Goal: Information Seeking & Learning: Compare options

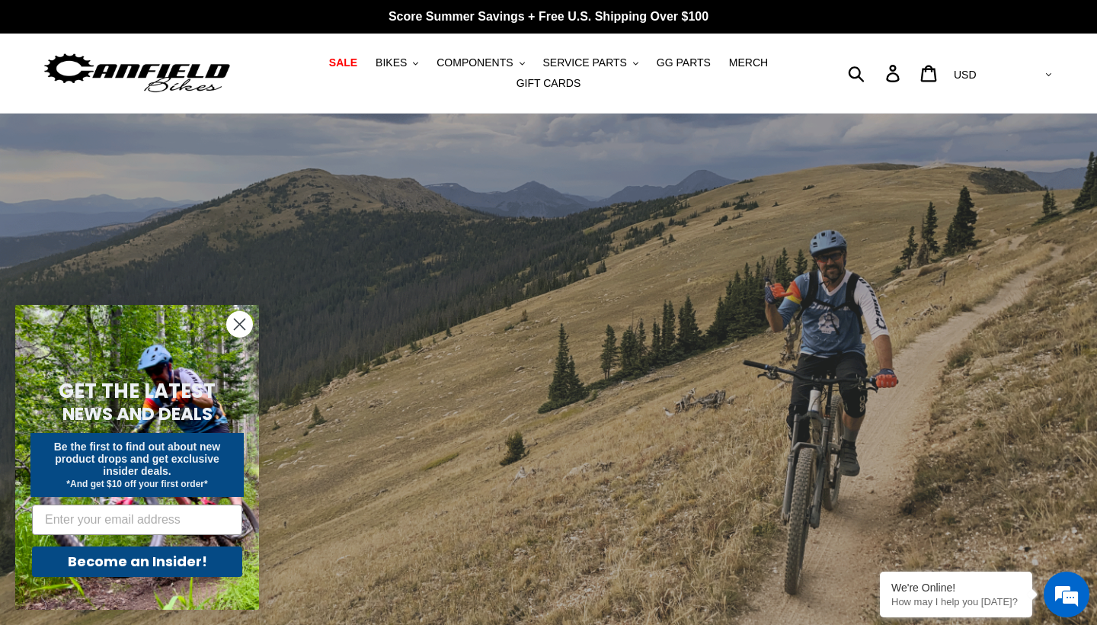
click at [238, 325] on icon "Close dialog" at bounding box center [240, 324] width 11 height 11
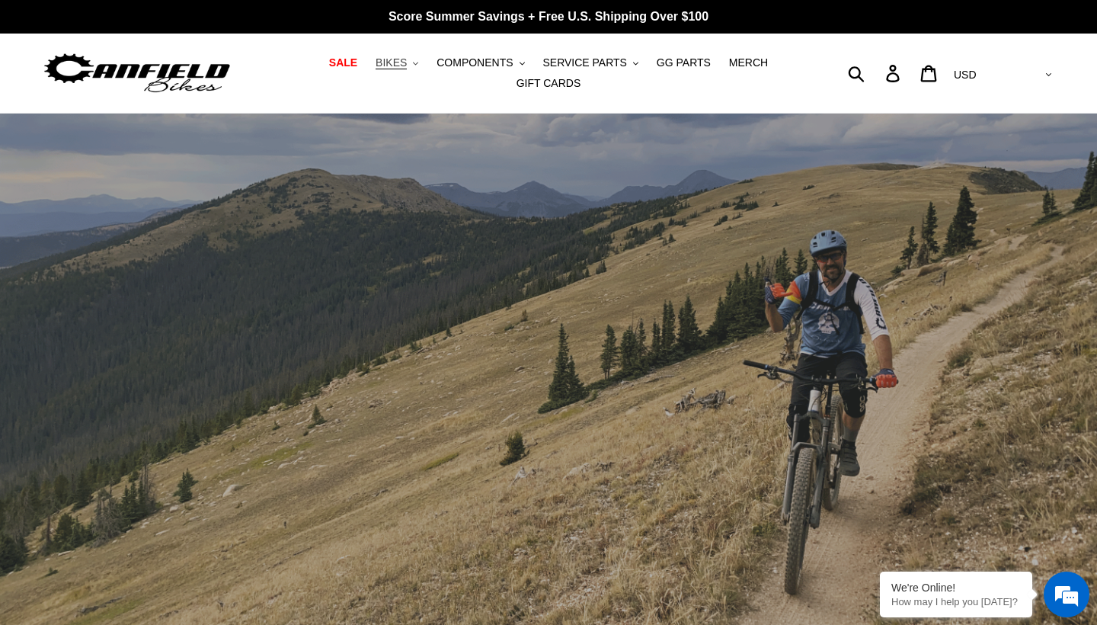
click at [403, 63] on span "BIKES" at bounding box center [391, 62] width 31 height 13
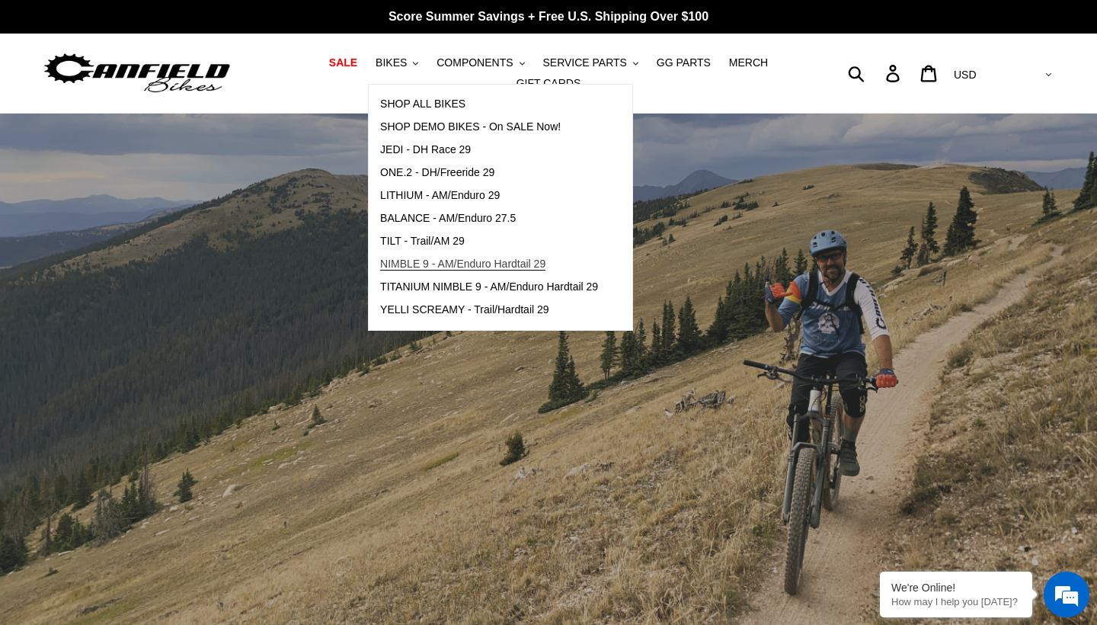
click at [418, 266] on span "NIMBLE 9 - AM/Enduro Hardtail 29" at bounding box center [462, 263] width 165 height 13
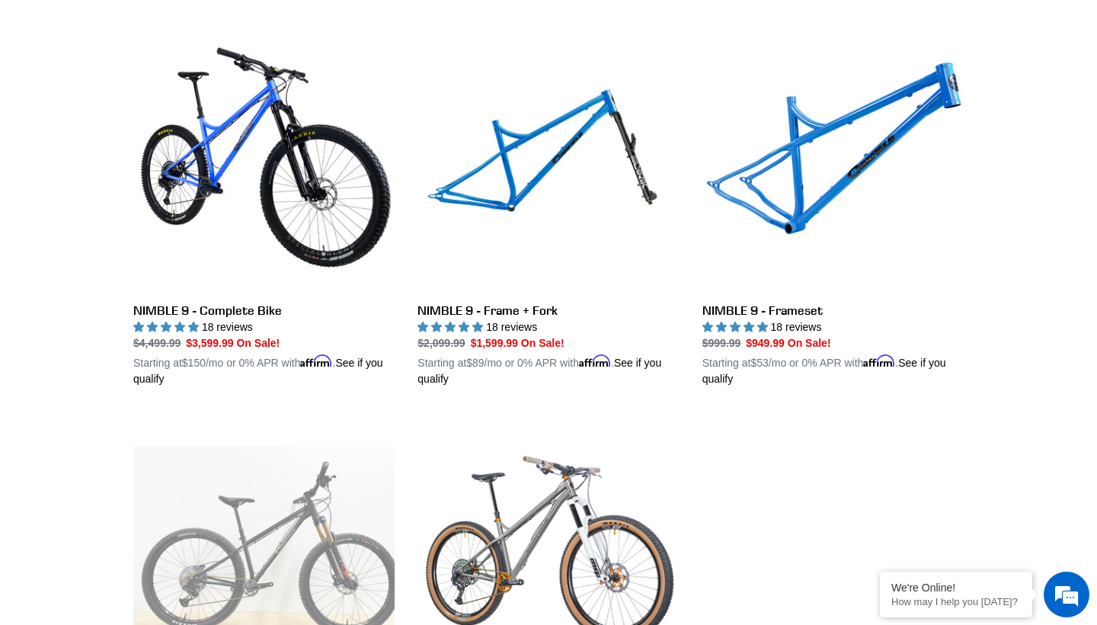
scroll to position [417, 0]
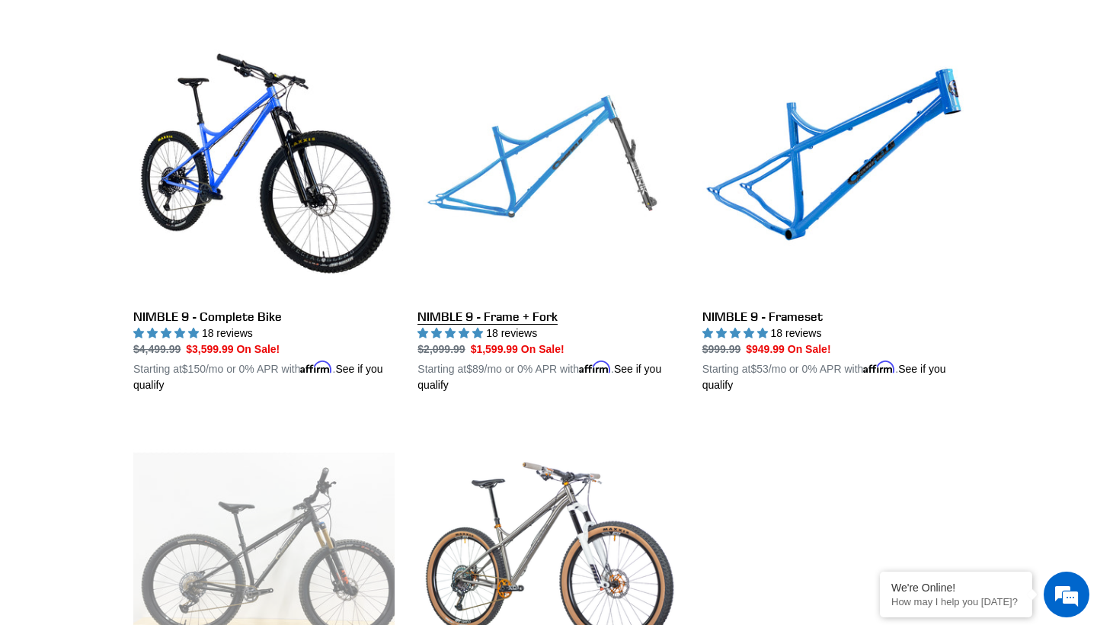
click at [532, 260] on link "NIMBLE 9 - Frame + Fork" at bounding box center [547, 215] width 261 height 357
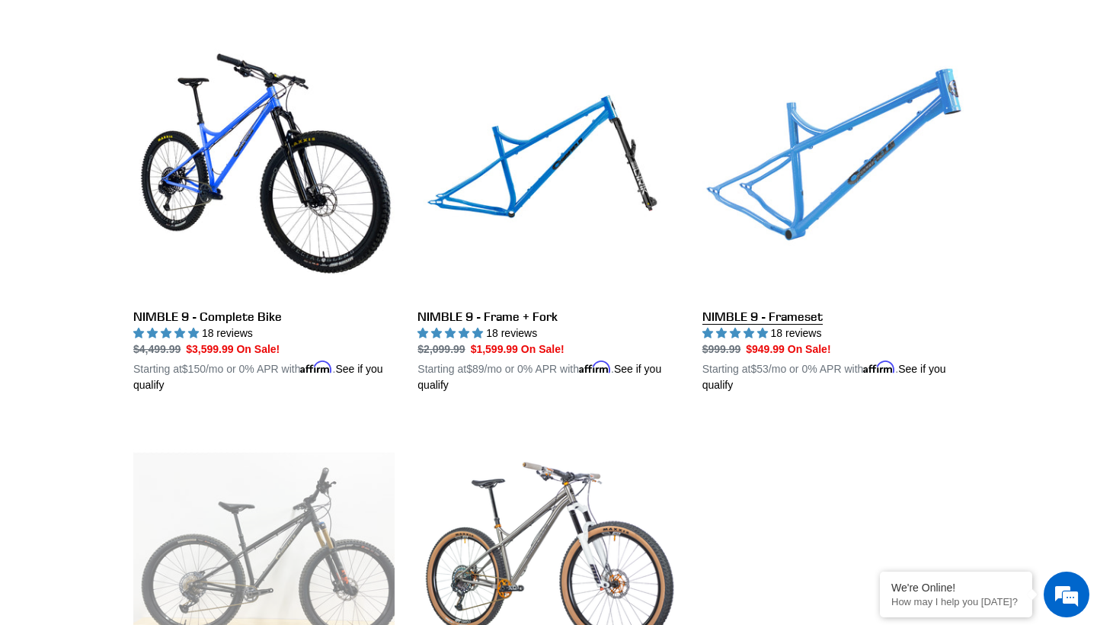
click at [788, 174] on link "NIMBLE 9 - Frameset" at bounding box center [832, 215] width 261 height 357
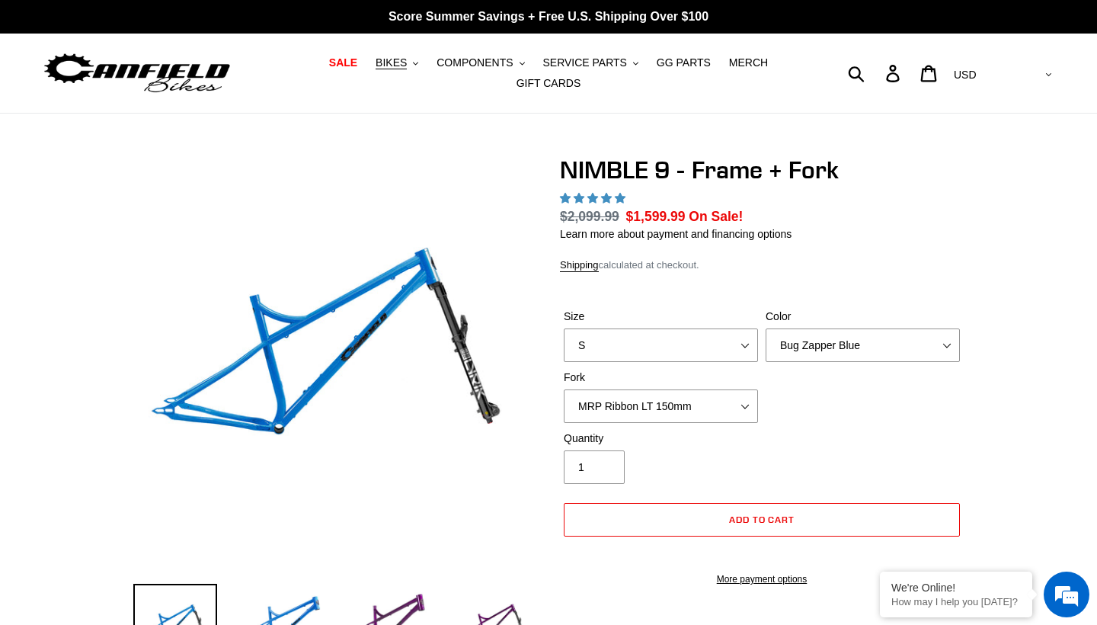
select select "M"
select select "highest-rating"
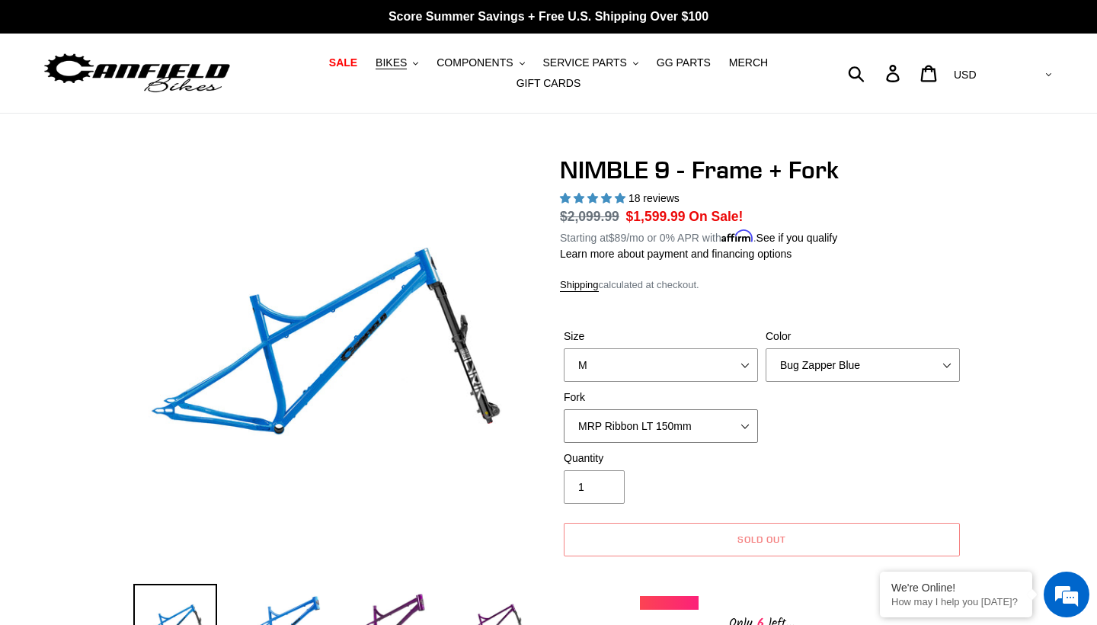
select select "RockShox Lyrik Ultimate 150mm (Gloss Black - Special Order)"
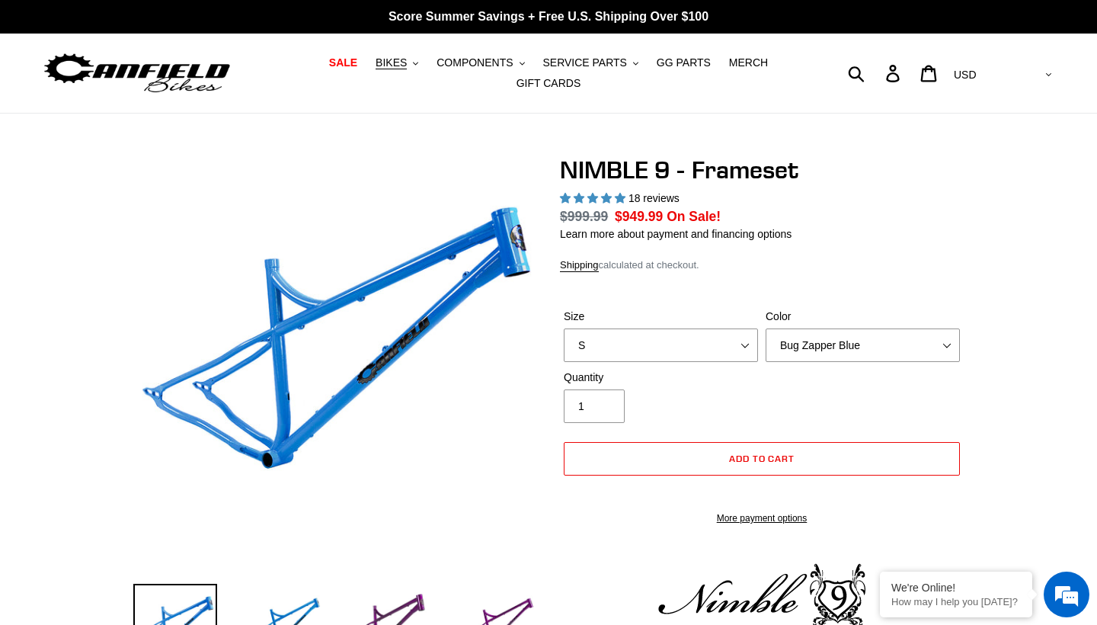
select select "highest-rating"
click at [900, 339] on div "Color Bug Zapper Blue Purple Haze -Sold Out Galaxy Black" at bounding box center [863, 335] width 202 height 53
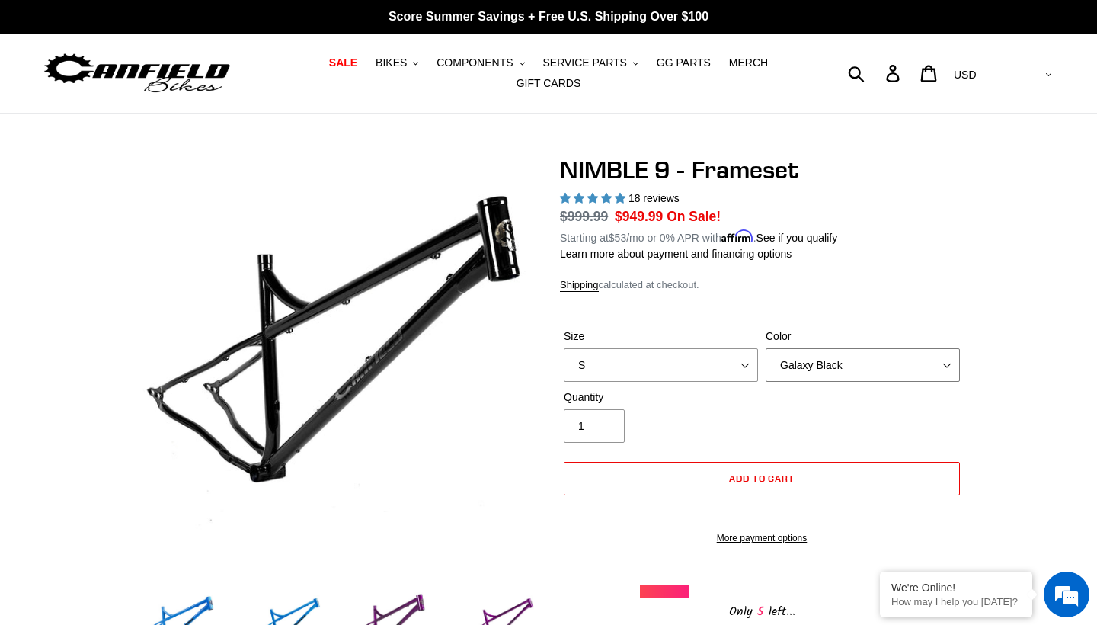
select select "Bug Zapper Blue"
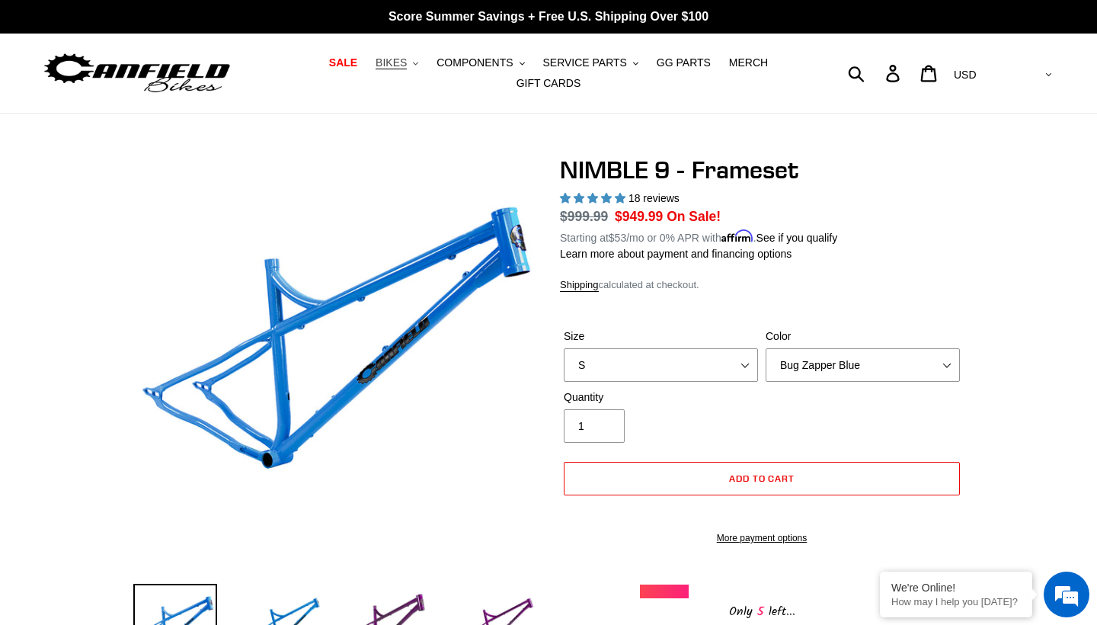
click at [397, 62] on span "BIKES" at bounding box center [391, 62] width 31 height 13
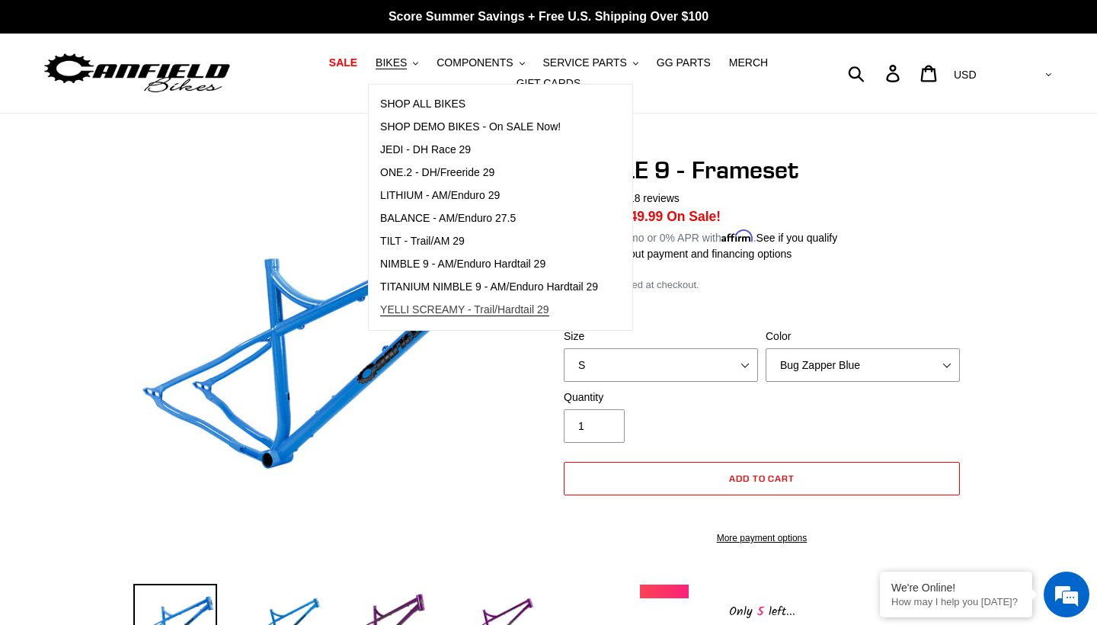
click at [427, 306] on span "YELLI SCREAMY - Trail/Hardtail 29" at bounding box center [464, 309] width 169 height 13
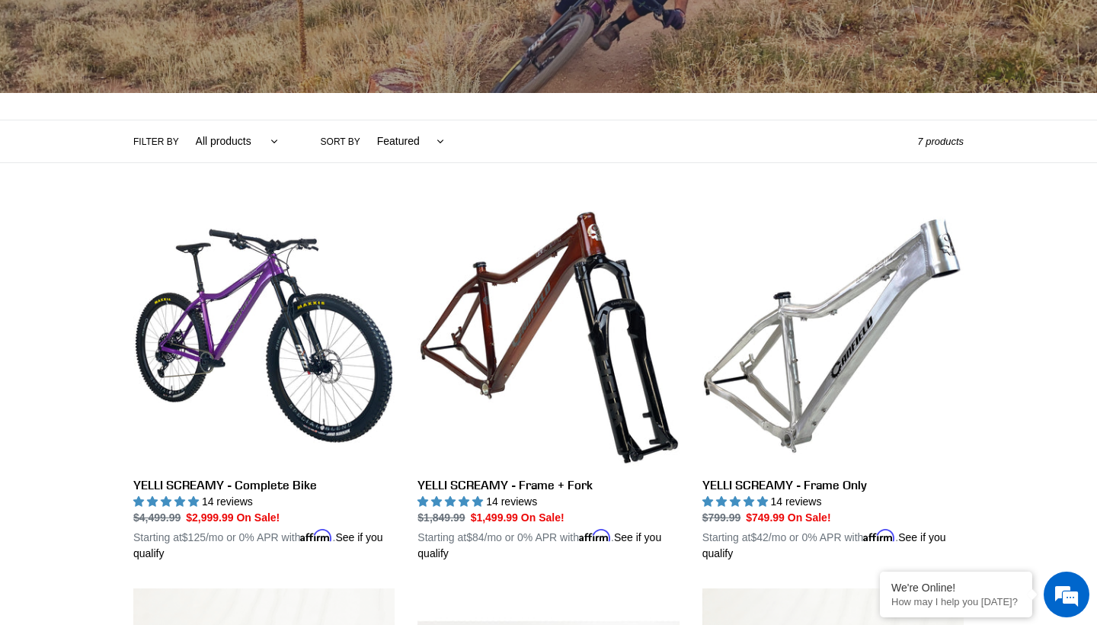
scroll to position [251, 0]
